Goal: Task Accomplishment & Management: Use online tool/utility

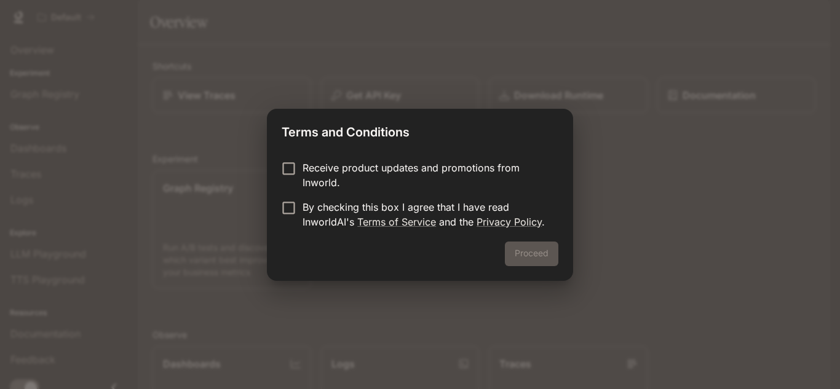
click at [316, 165] on p "Receive product updates and promotions from Inworld." at bounding box center [426, 176] width 246 height 30
click at [310, 166] on p "Receive product updates and promotions from Inworld." at bounding box center [426, 176] width 246 height 30
click at [534, 249] on button "Proceed" at bounding box center [532, 254] width 54 height 25
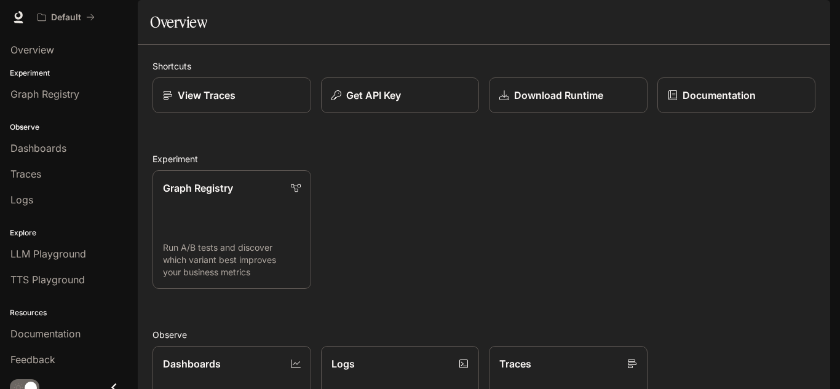
click at [258, 34] on div "Overview" at bounding box center [484, 22] width 668 height 25
click at [231, 170] on link "Graph Registry Run A/B tests and discover which variant best improves your busi…" at bounding box center [232, 230] width 160 height 120
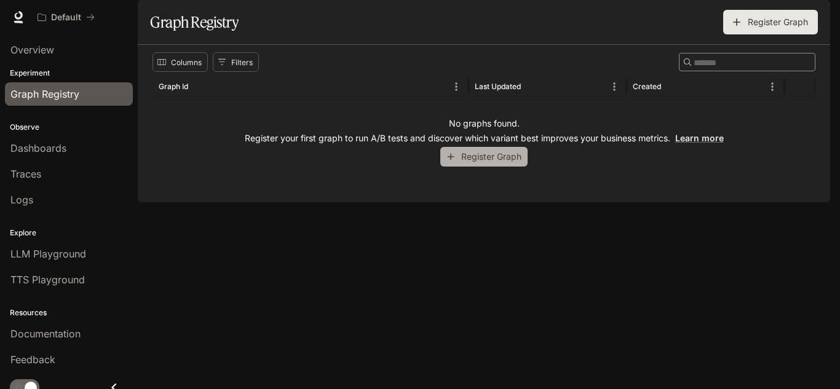
click at [480, 167] on button "Register Graph" at bounding box center [483, 157] width 87 height 20
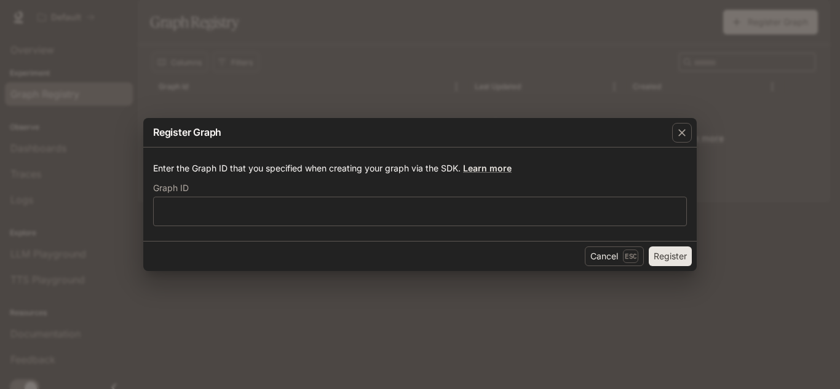
click at [328, 189] on label "Graph ID" at bounding box center [420, 191] width 534 height 12
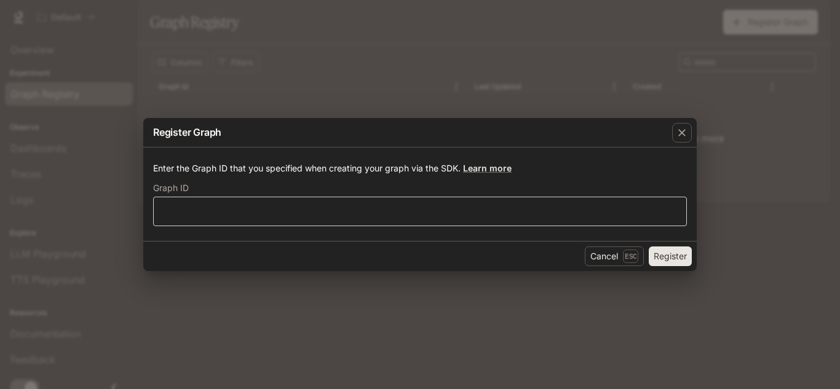
click at [334, 198] on div "​" at bounding box center [420, 212] width 534 height 30
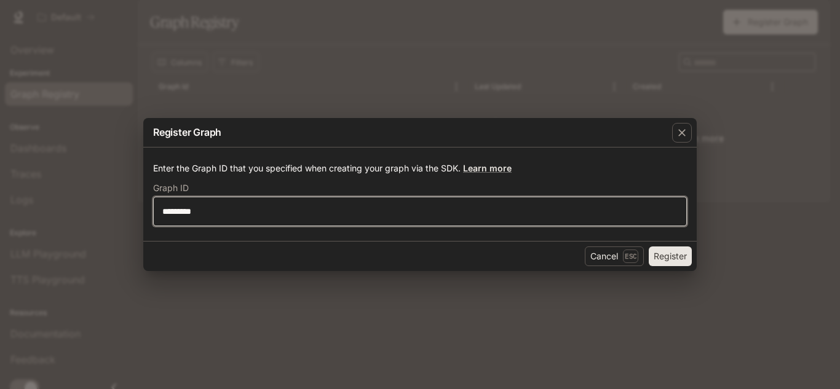
type input "*********"
click at [649, 247] on button "Register" at bounding box center [670, 257] width 43 height 20
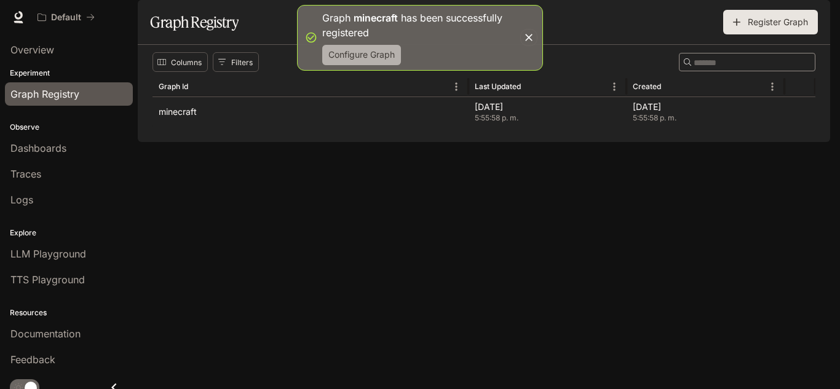
click at [355, 53] on button "Configure Graph" at bounding box center [361, 55] width 79 height 20
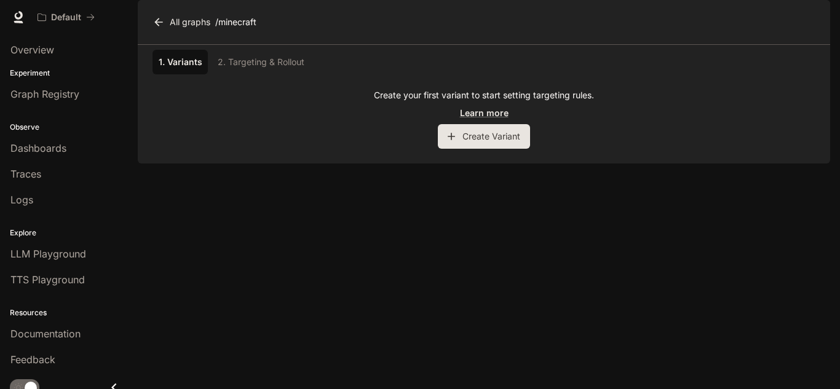
click at [238, 74] on div "1. Variants 2. Targeting & Rollout" at bounding box center [484, 62] width 663 height 25
click at [484, 149] on button "Create Variant" at bounding box center [484, 136] width 92 height 25
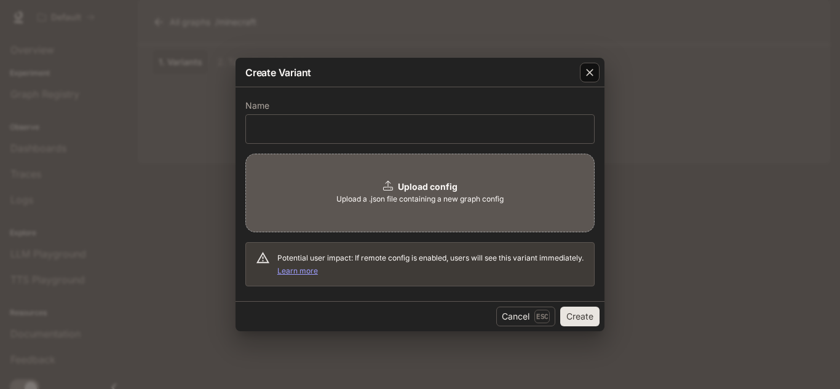
click at [591, 70] on icon "button" at bounding box center [590, 72] width 12 height 12
